Goal: Task Accomplishment & Management: Manage account settings

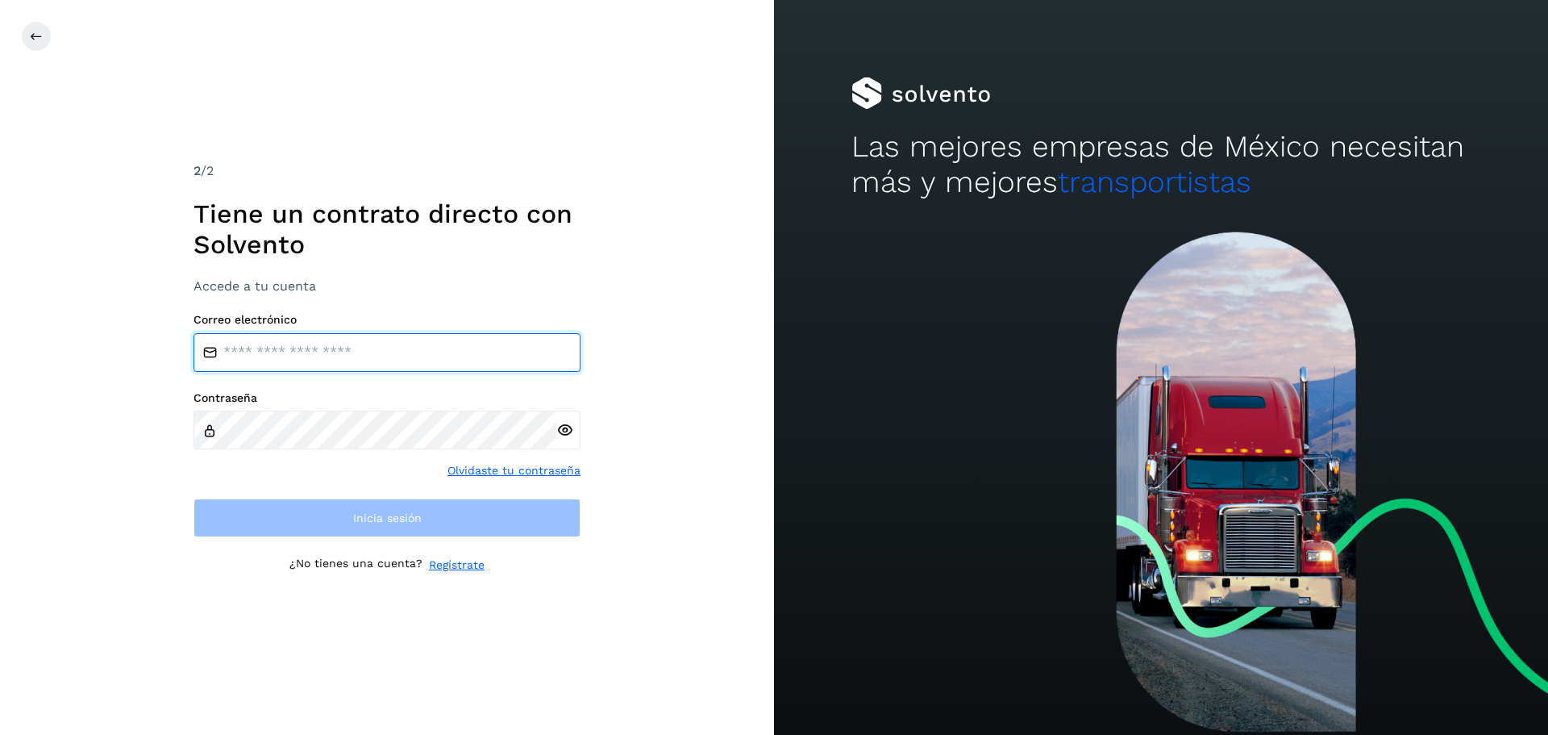
type input "**********"
click at [393, 348] on input "**********" at bounding box center [387, 352] width 387 height 39
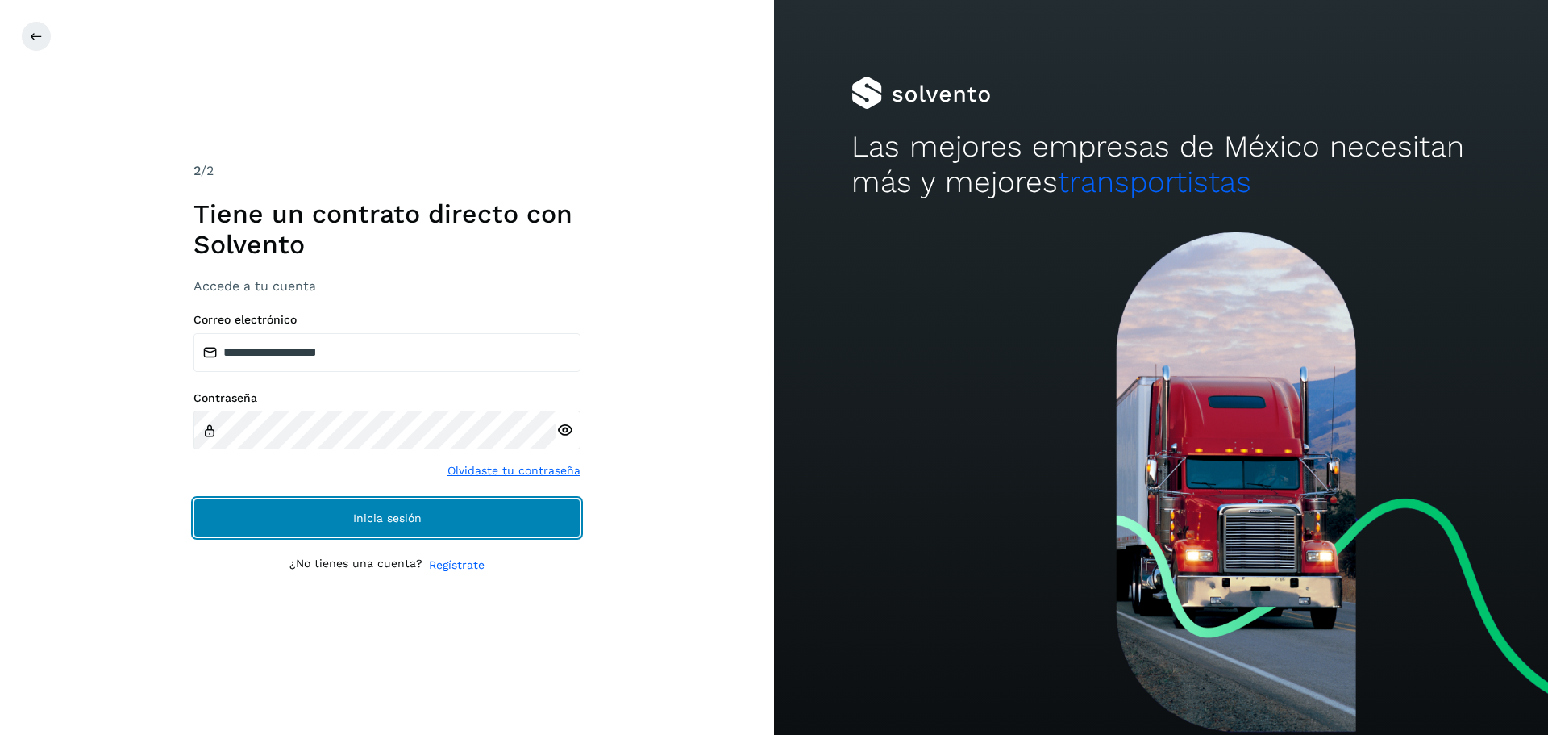
click at [367, 517] on span "Inicia sesión" at bounding box center [387, 517] width 69 height 11
click at [360, 518] on span "Inicia sesión" at bounding box center [387, 517] width 69 height 11
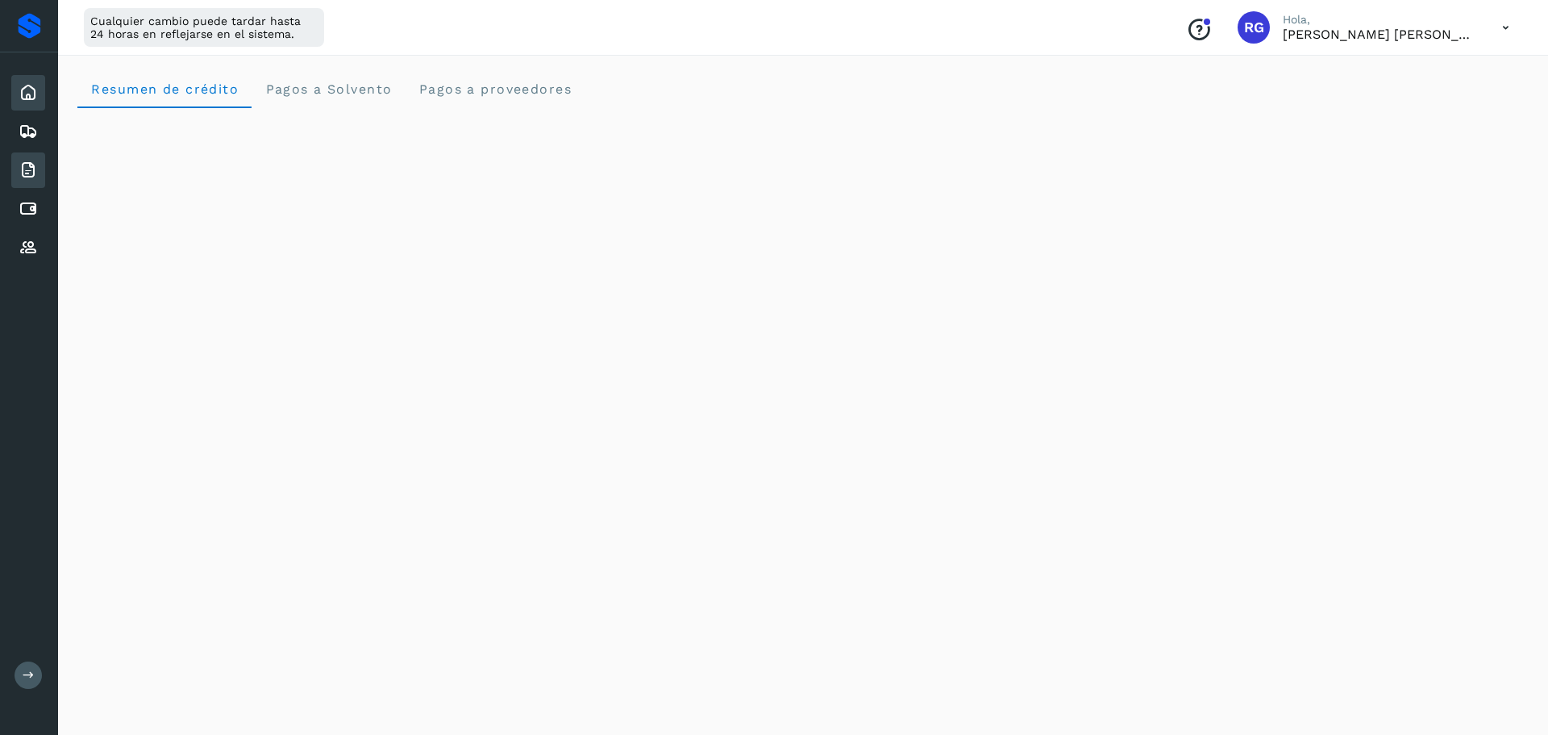
click at [22, 162] on icon at bounding box center [28, 169] width 19 height 19
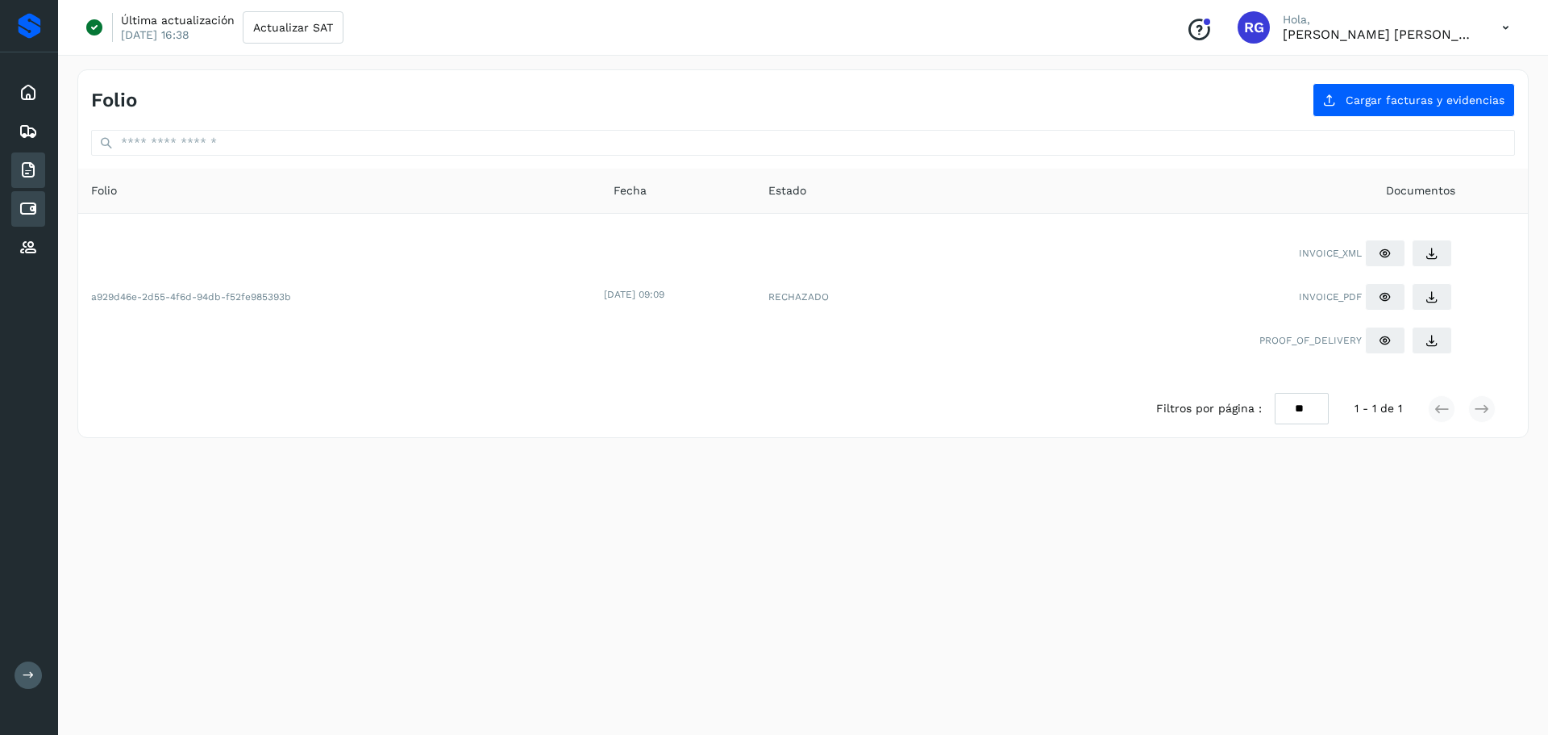
click at [23, 211] on icon at bounding box center [28, 208] width 19 height 19
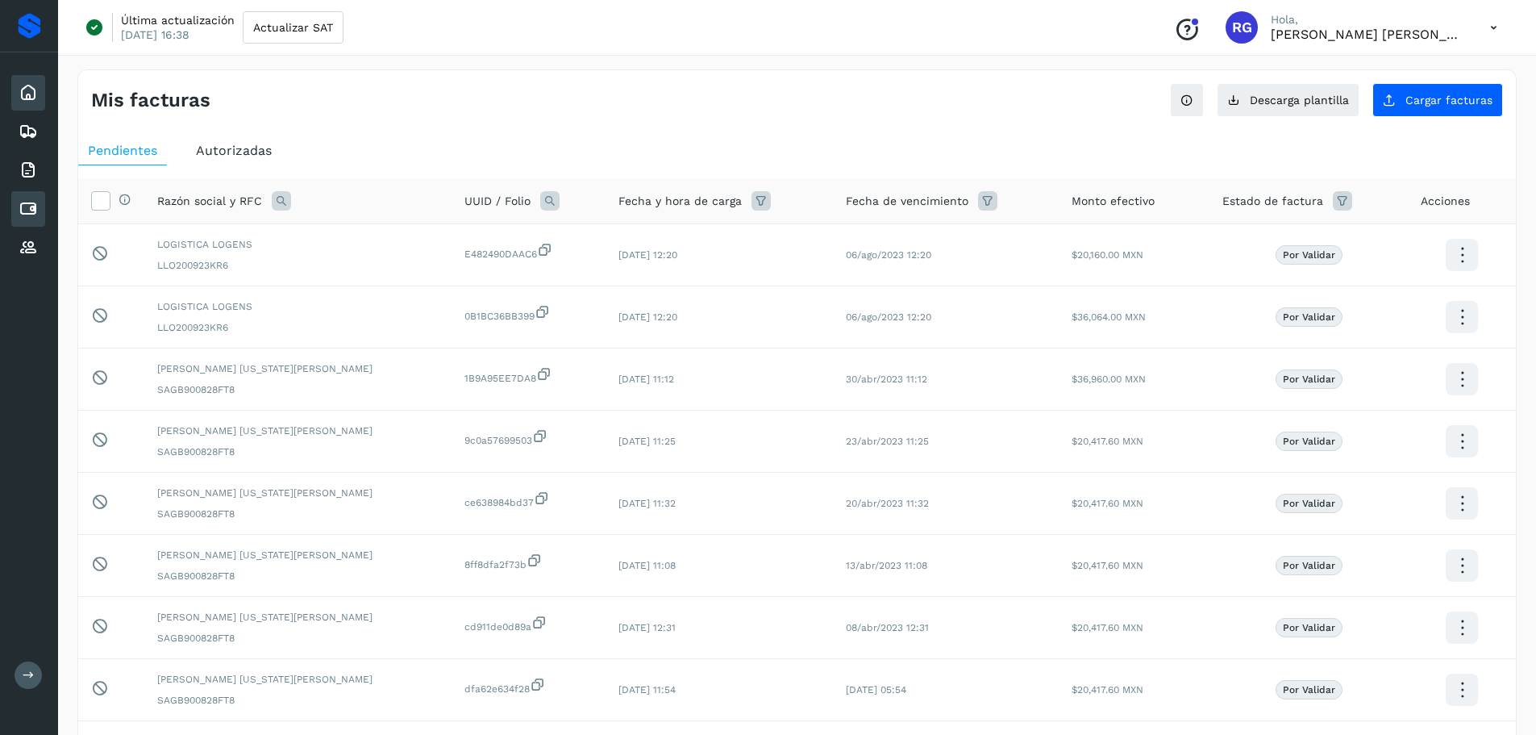
click at [34, 90] on icon at bounding box center [28, 92] width 19 height 19
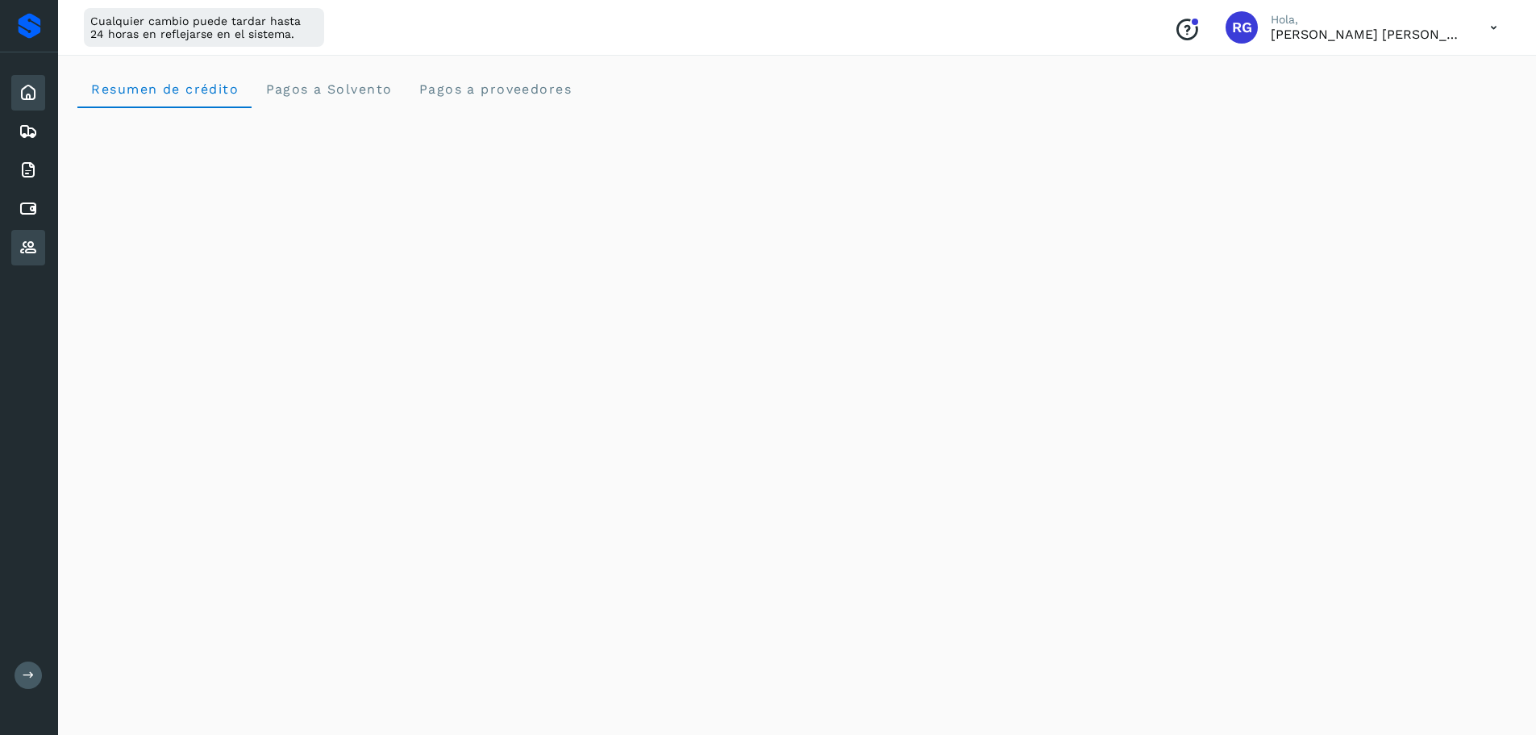
click at [34, 263] on div "Proveedores" at bounding box center [28, 247] width 34 height 35
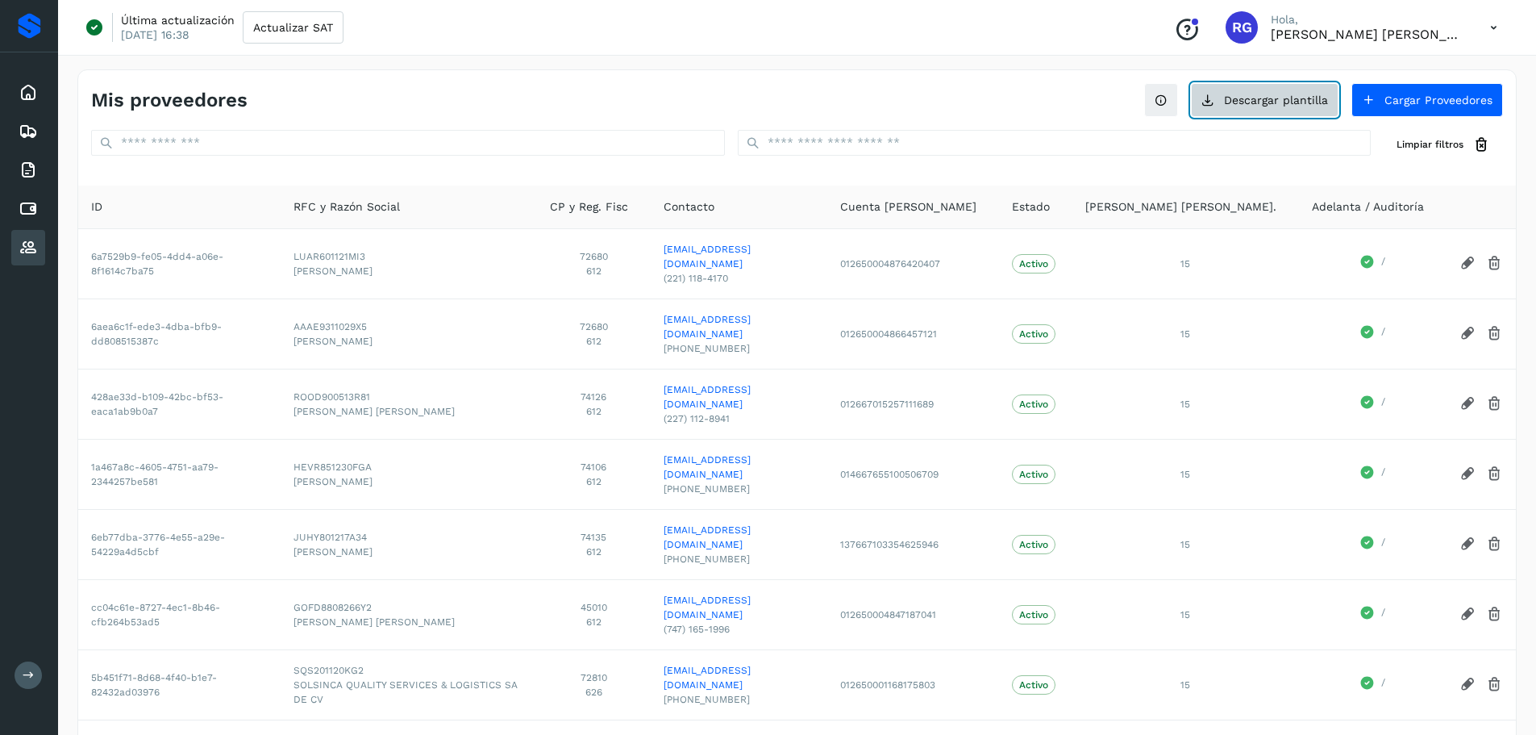
click at [1259, 102] on button "Descargar plantilla" at bounding box center [1265, 100] width 148 height 34
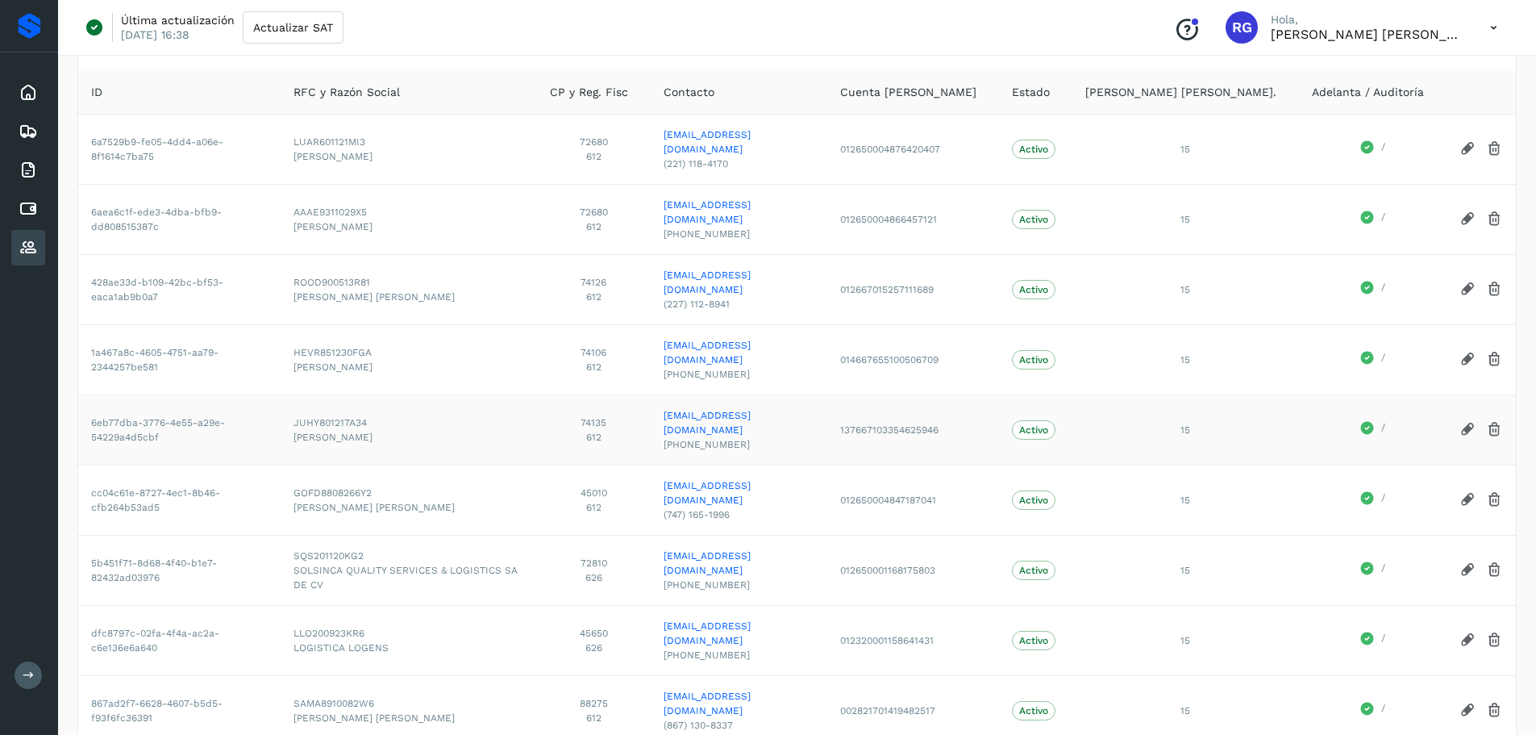
scroll to position [141, 0]
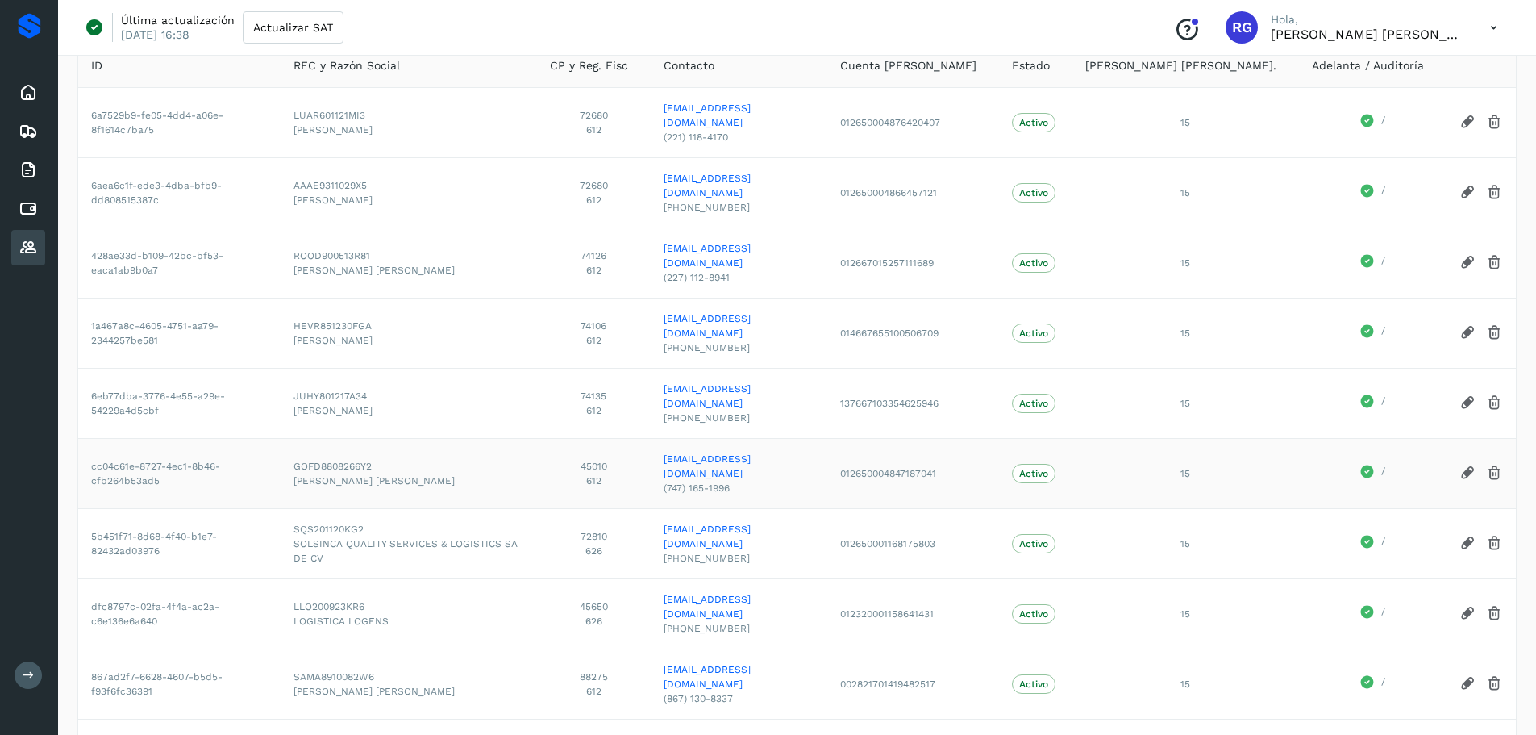
drag, startPoint x: 378, startPoint y: 399, endPoint x: 500, endPoint y: 397, distance: 121.8
click at [500, 473] on span "[PERSON_NAME] [PERSON_NAME]" at bounding box center [408, 480] width 231 height 15
drag, startPoint x: 343, startPoint y: 572, endPoint x: 491, endPoint y: 568, distance: 148.4
click at [491, 684] on span "[PERSON_NAME] [PERSON_NAME]" at bounding box center [408, 691] width 231 height 15
drag, startPoint x: 337, startPoint y: 622, endPoint x: 535, endPoint y: 628, distance: 198.4
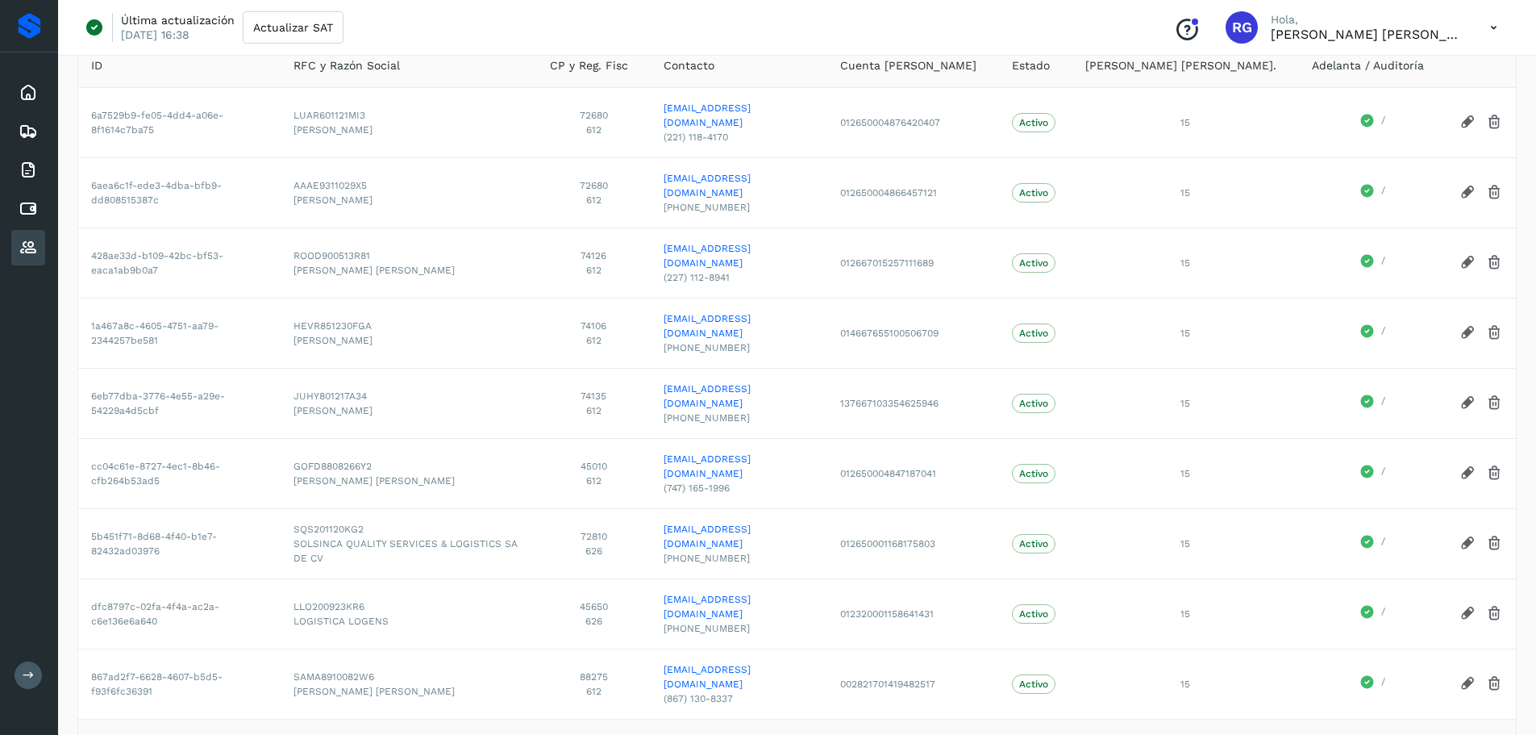
click at [40, 202] on div "Cuentas por pagar" at bounding box center [28, 208] width 34 height 35
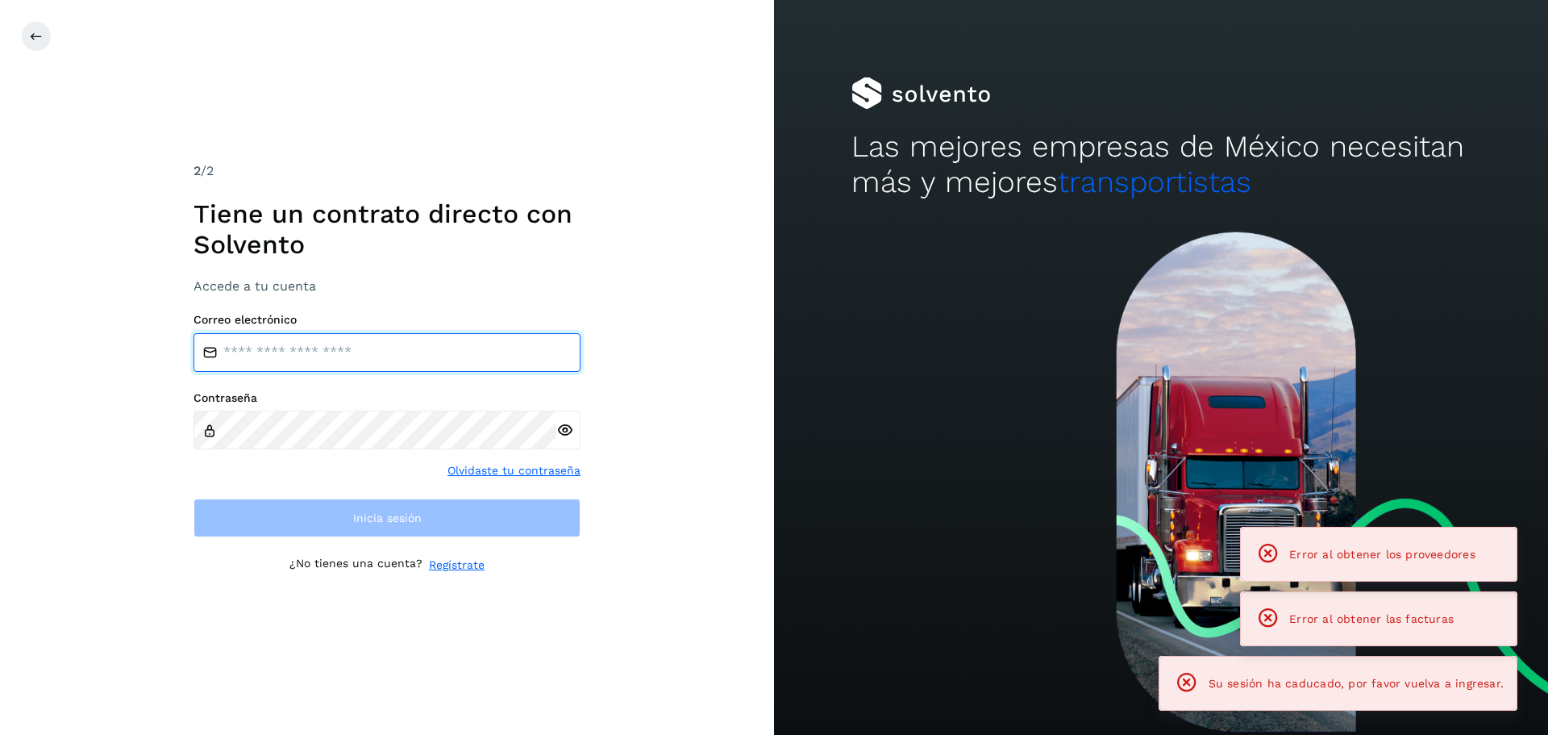
type input "**********"
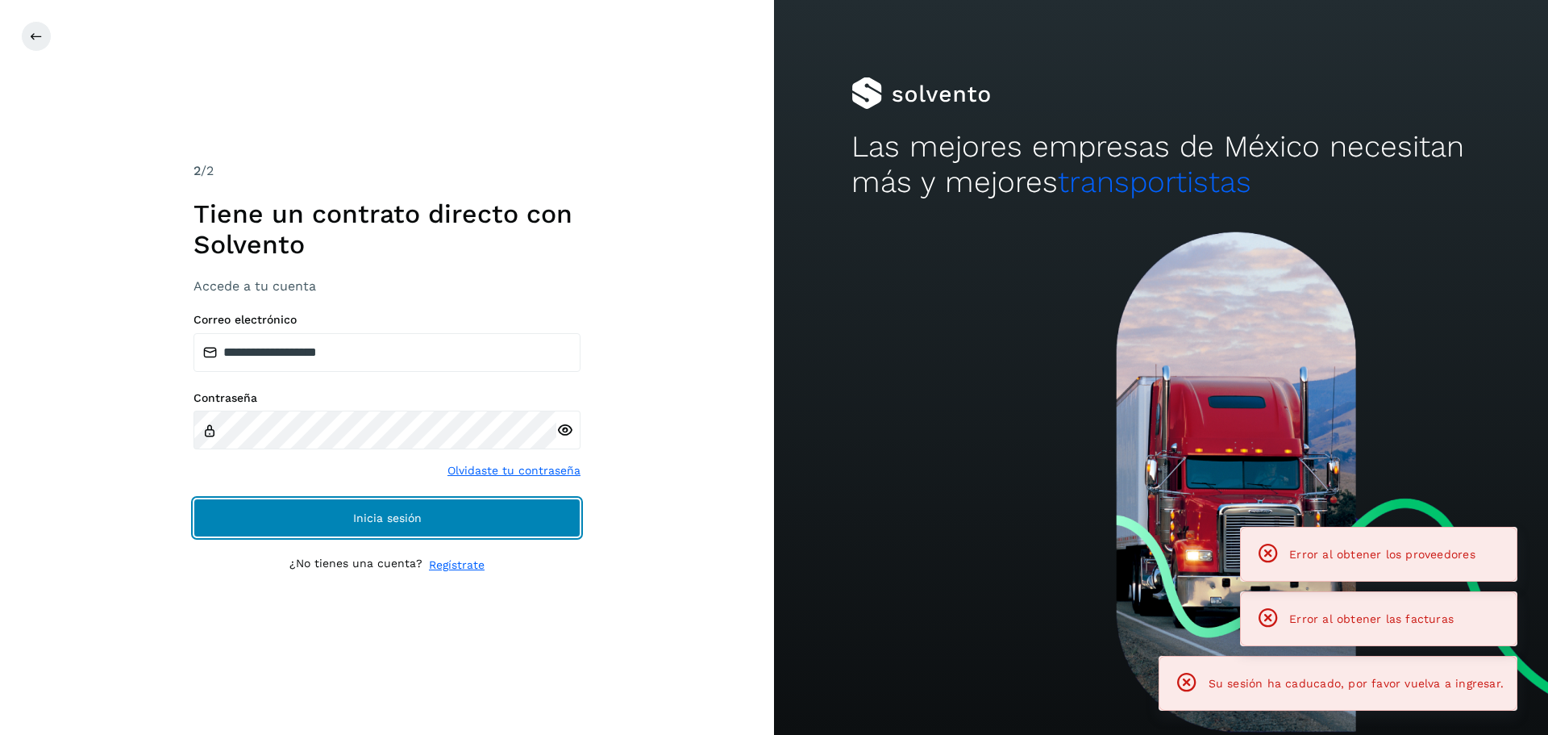
click at [414, 518] on span "Inicia sesión" at bounding box center [387, 517] width 69 height 11
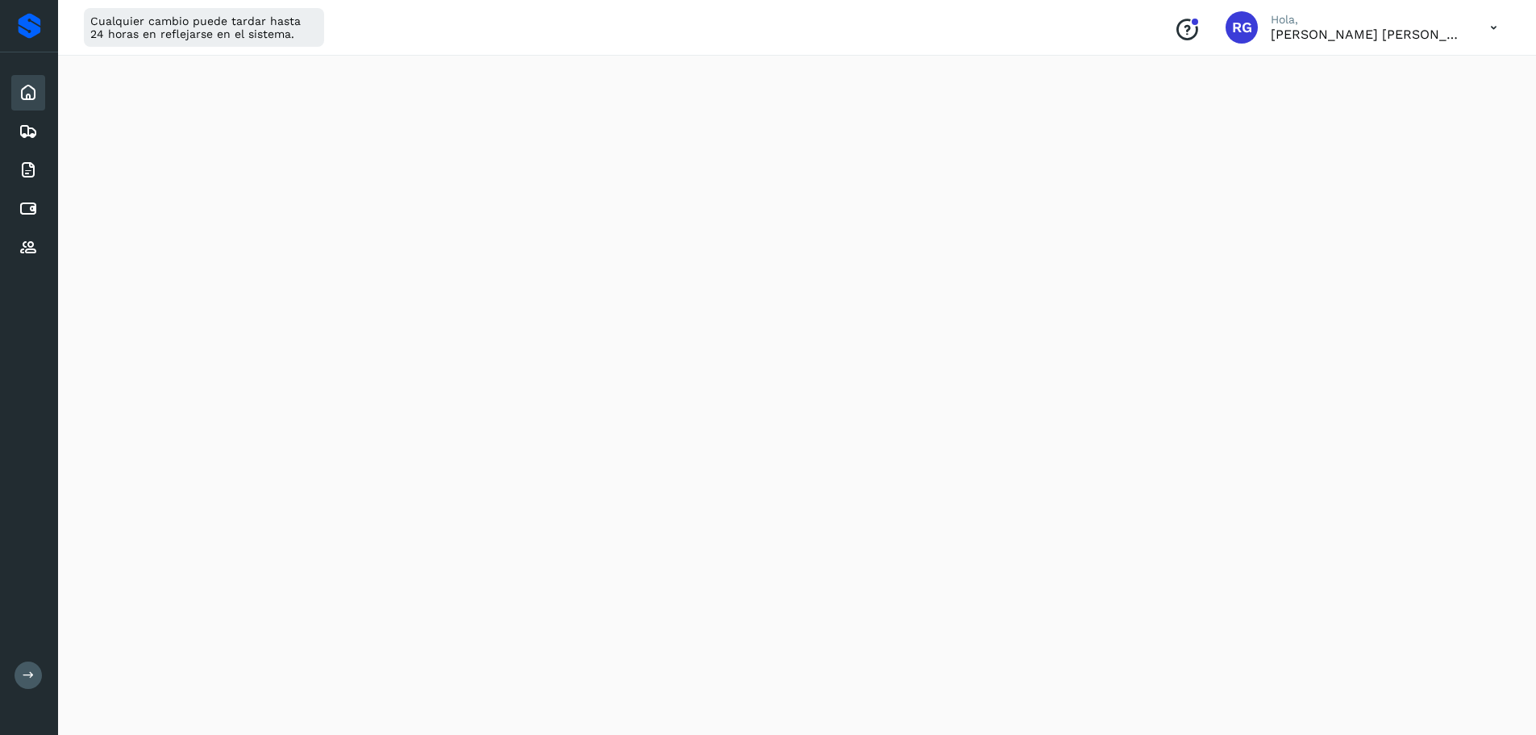
scroll to position [564, 0]
click at [29, 131] on icon at bounding box center [28, 131] width 19 height 19
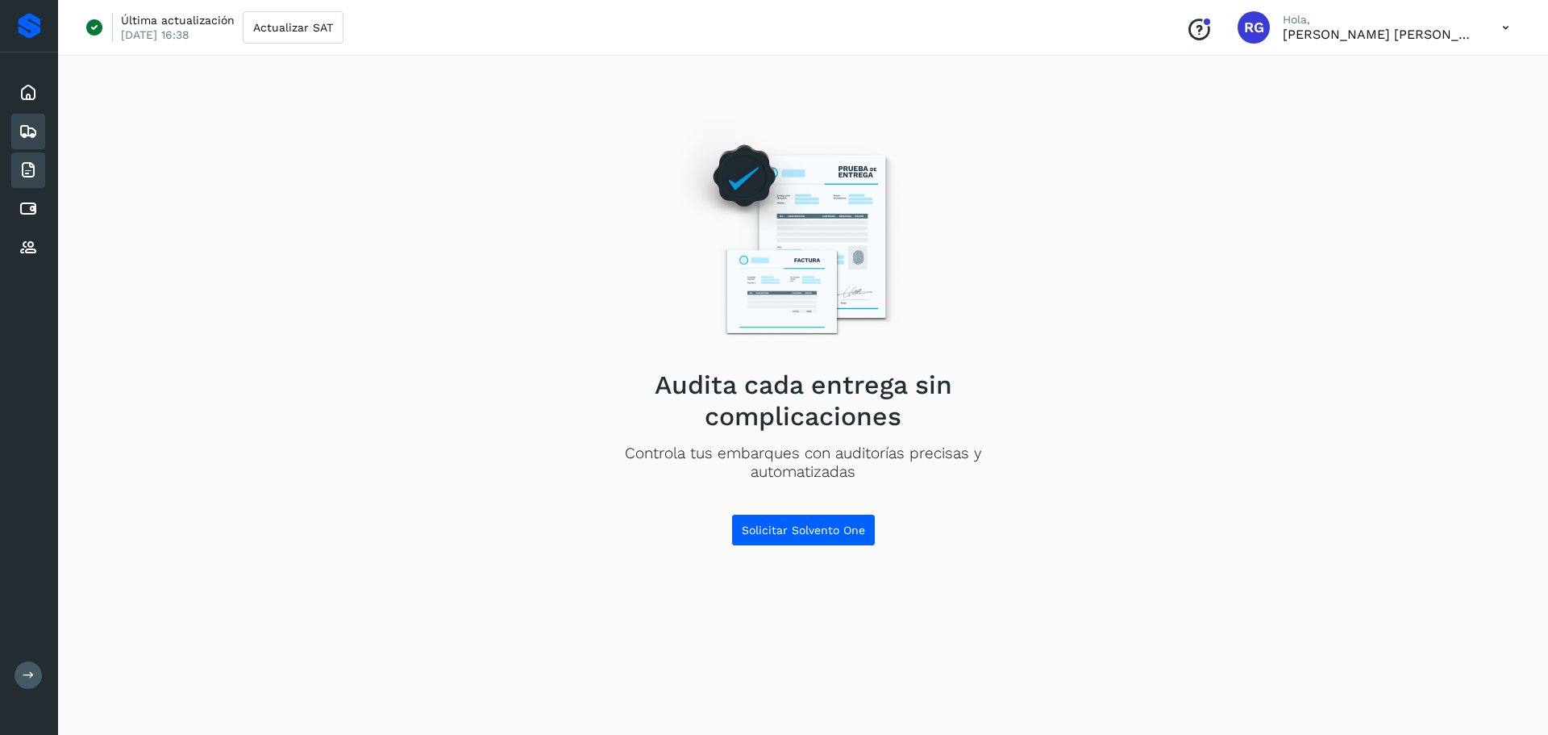
click at [19, 173] on icon at bounding box center [28, 169] width 19 height 19
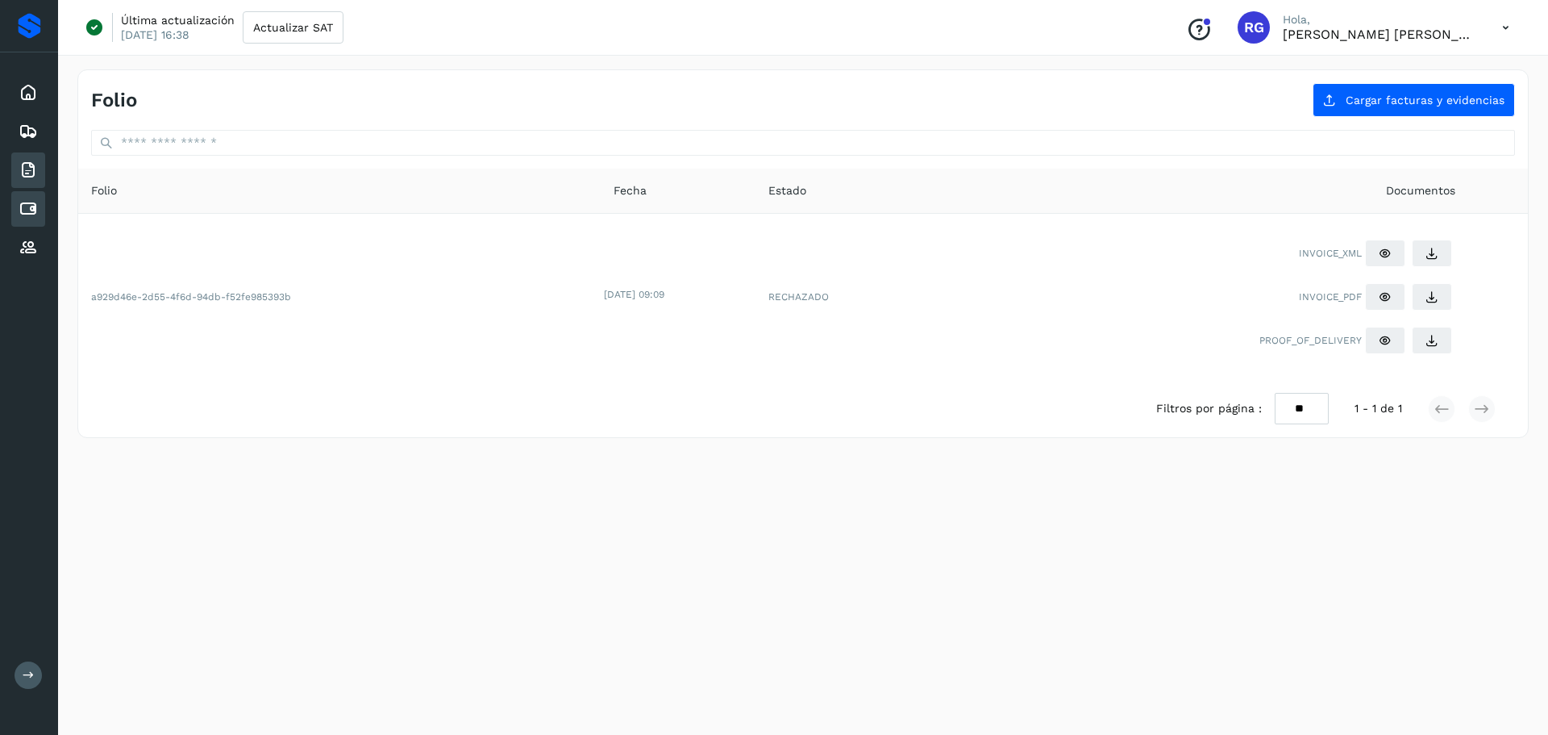
click at [39, 208] on div "Cuentas por pagar" at bounding box center [28, 208] width 34 height 35
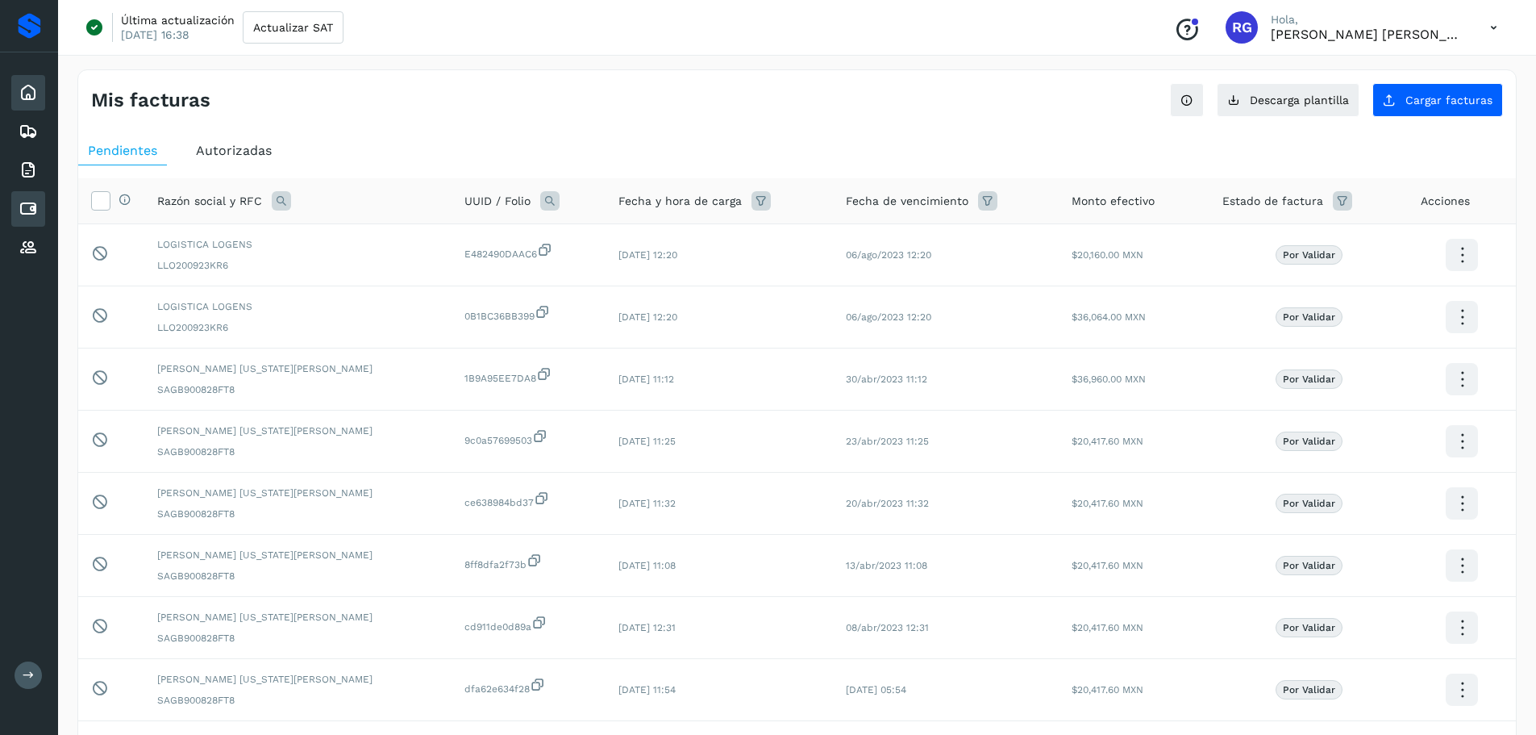
click at [33, 96] on icon at bounding box center [28, 92] width 19 height 19
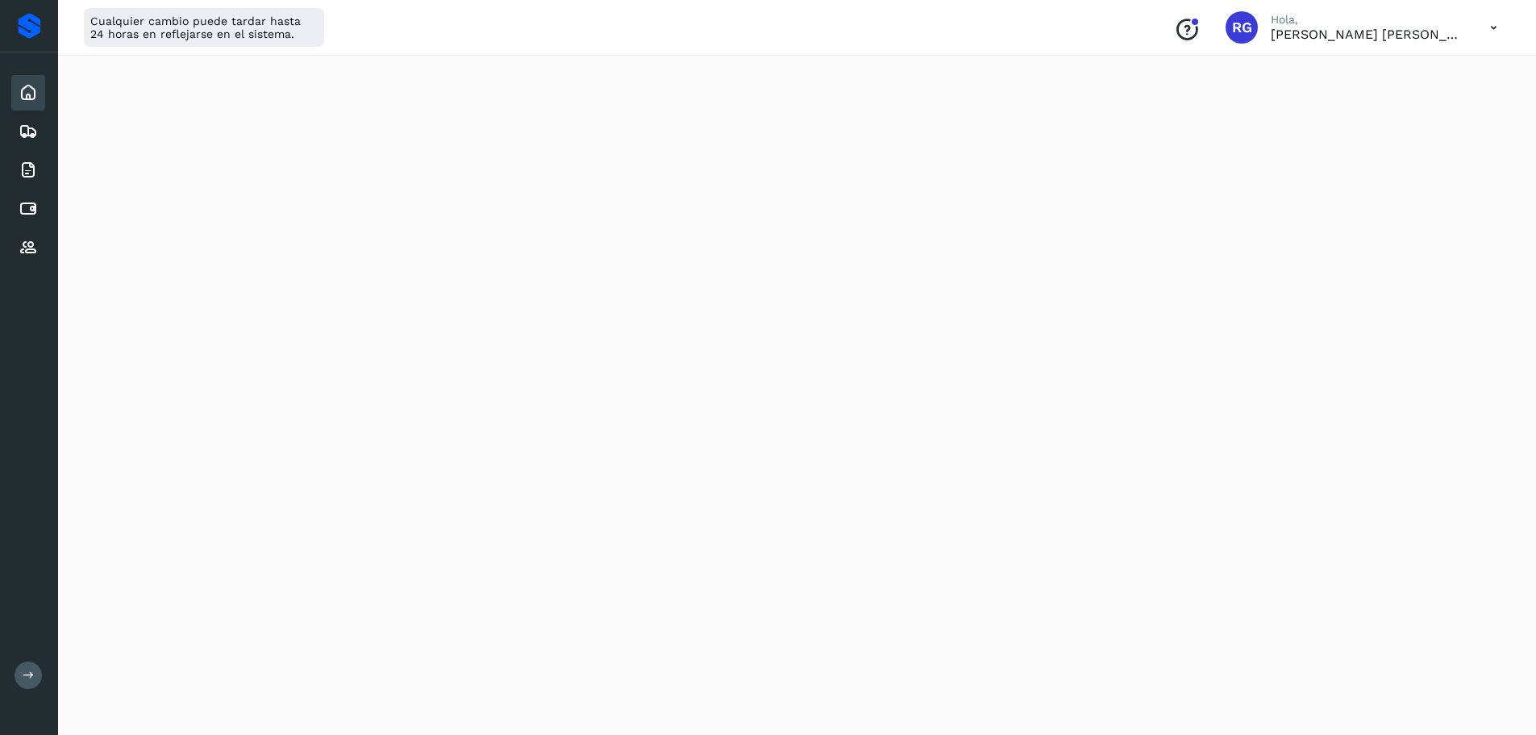
scroll to position [806, 0]
click at [1406, 406] on div "Initializing..." at bounding box center [796, 18] width 1439 height 1432
